Goal: Information Seeking & Learning: Find contact information

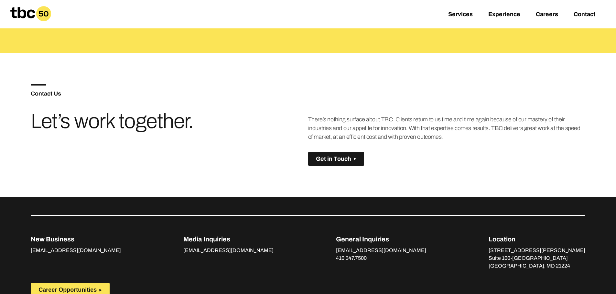
scroll to position [455, 0]
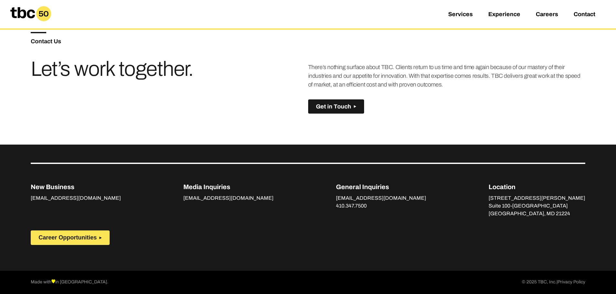
click at [601, 80] on section "Contact Us Let’s work together. There’s nothing surface about TBC. Clients retu…" at bounding box center [308, 73] width 616 height 144
click at [0, 294] on div at bounding box center [0, 294] width 0 height 0
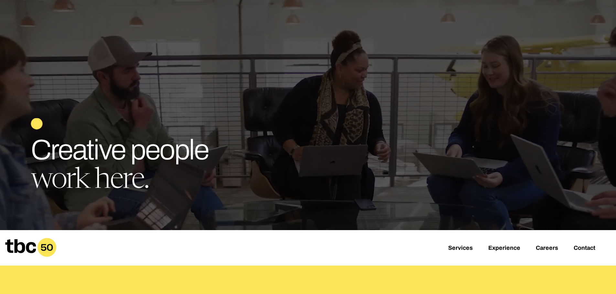
scroll to position [0, 0]
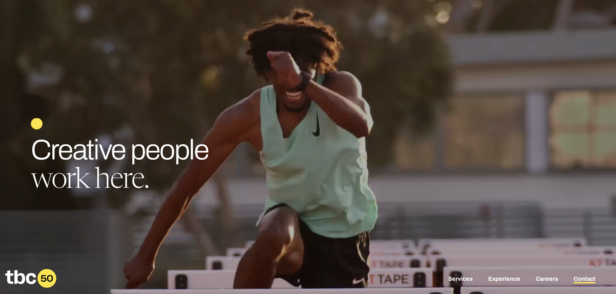
click at [584, 279] on link "Contact" at bounding box center [584, 280] width 22 height 8
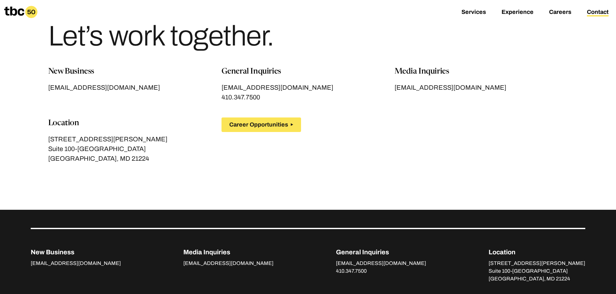
scroll to position [40, 0]
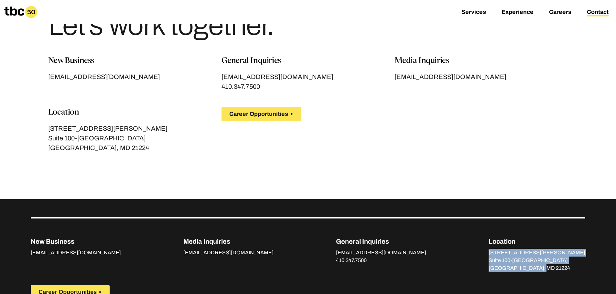
drag, startPoint x: 518, startPoint y: 254, endPoint x: 568, endPoint y: 270, distance: 52.6
click at [568, 270] on div "[STREET_ADDRESS][PERSON_NAME]" at bounding box center [536, 260] width 97 height 23
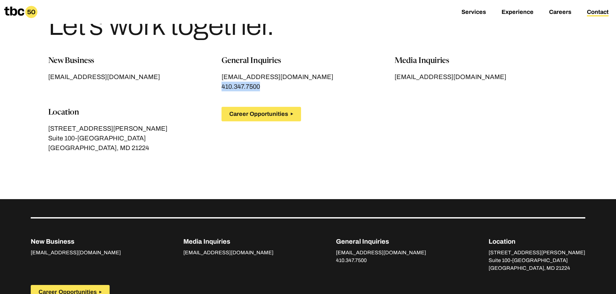
drag, startPoint x: 264, startPoint y: 87, endPoint x: 228, endPoint y: 95, distance: 36.6
click at [222, 92] on div "New Business [EMAIL_ADDRESS][DOMAIN_NAME] General Inquiries [EMAIL_ADDRESS][DOM…" at bounding box center [307, 111] width 519 height 113
drag, startPoint x: 263, startPoint y: 87, endPoint x: 222, endPoint y: 89, distance: 40.8
click at [222, 89] on div "[EMAIL_ADDRESS][DOMAIN_NAME] 410.347.7500" at bounding box center [307, 81] width 173 height 19
copy span "410.347.7500"
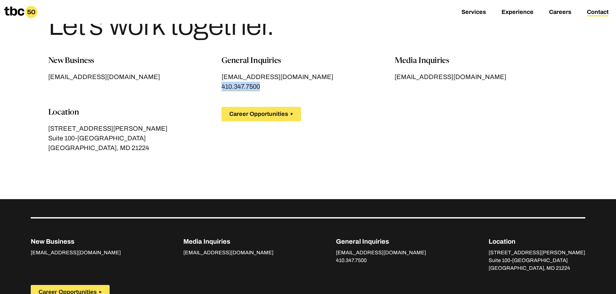
copy span "410.347.7500"
